Goal: Task Accomplishment & Management: Find specific page/section

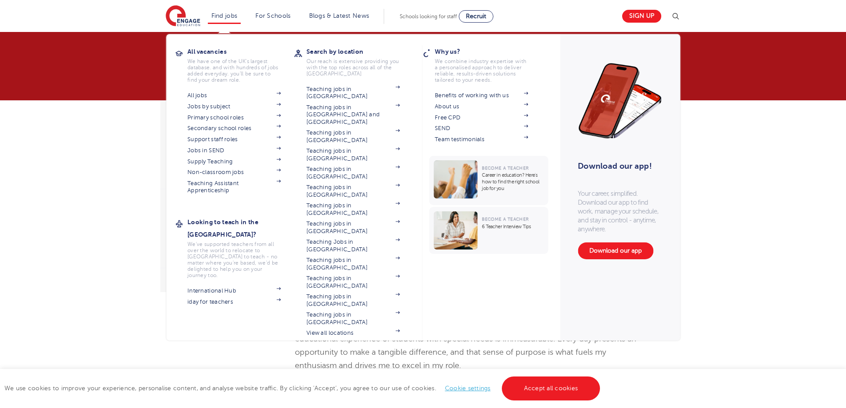
click at [227, 12] on li "Find jobs All vacancies We have one of the UK's largest database. and with hund…" at bounding box center [224, 16] width 33 height 15
click at [202, 95] on link "All jobs" at bounding box center [234, 95] width 93 height 7
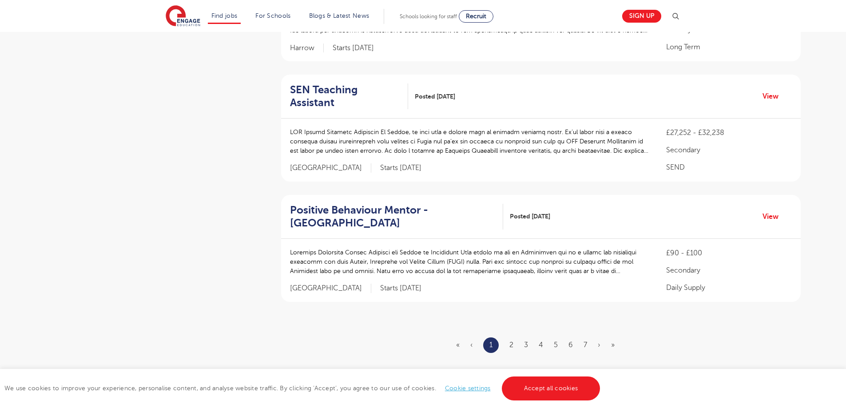
scroll to position [1111, 0]
